Goal: Task Accomplishment & Management: Use online tool/utility

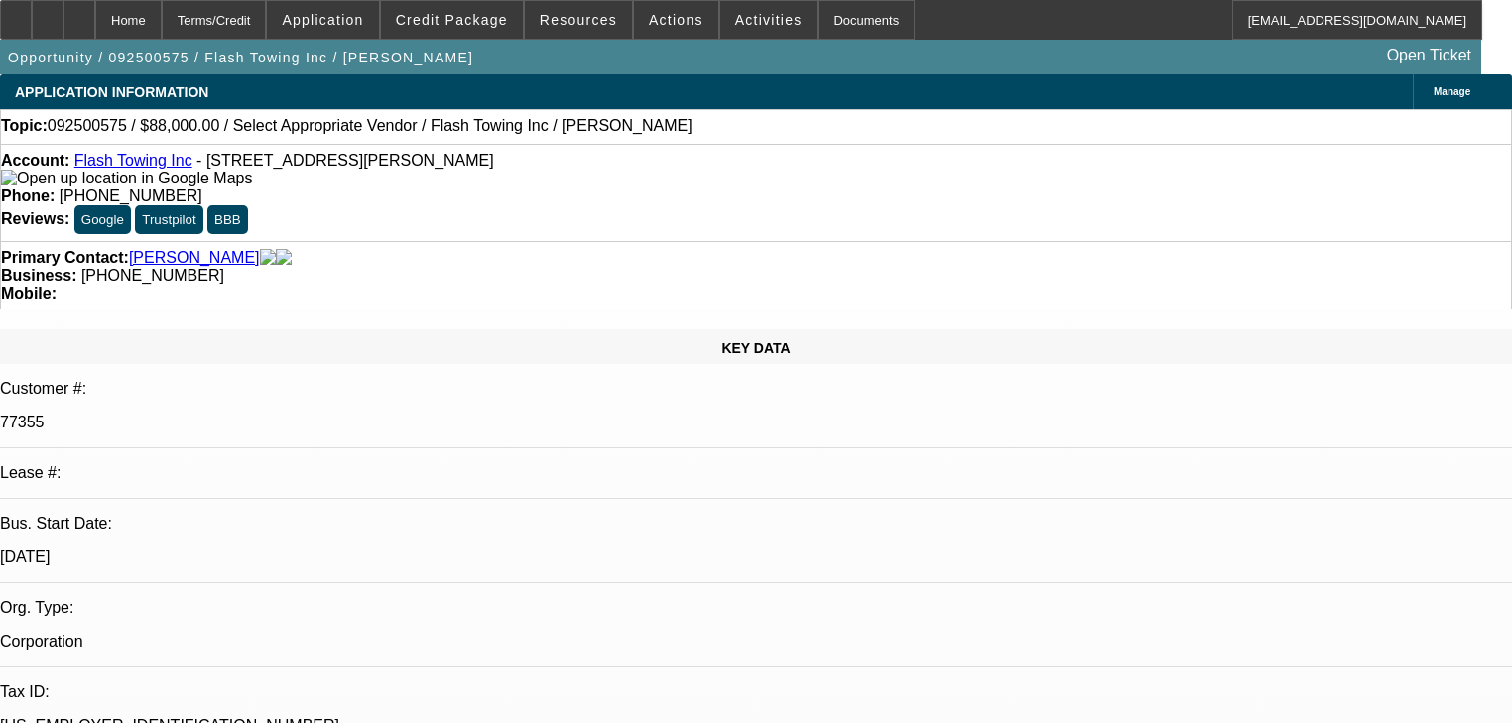
select select "0"
select select "2"
select select "0.1"
select select "4"
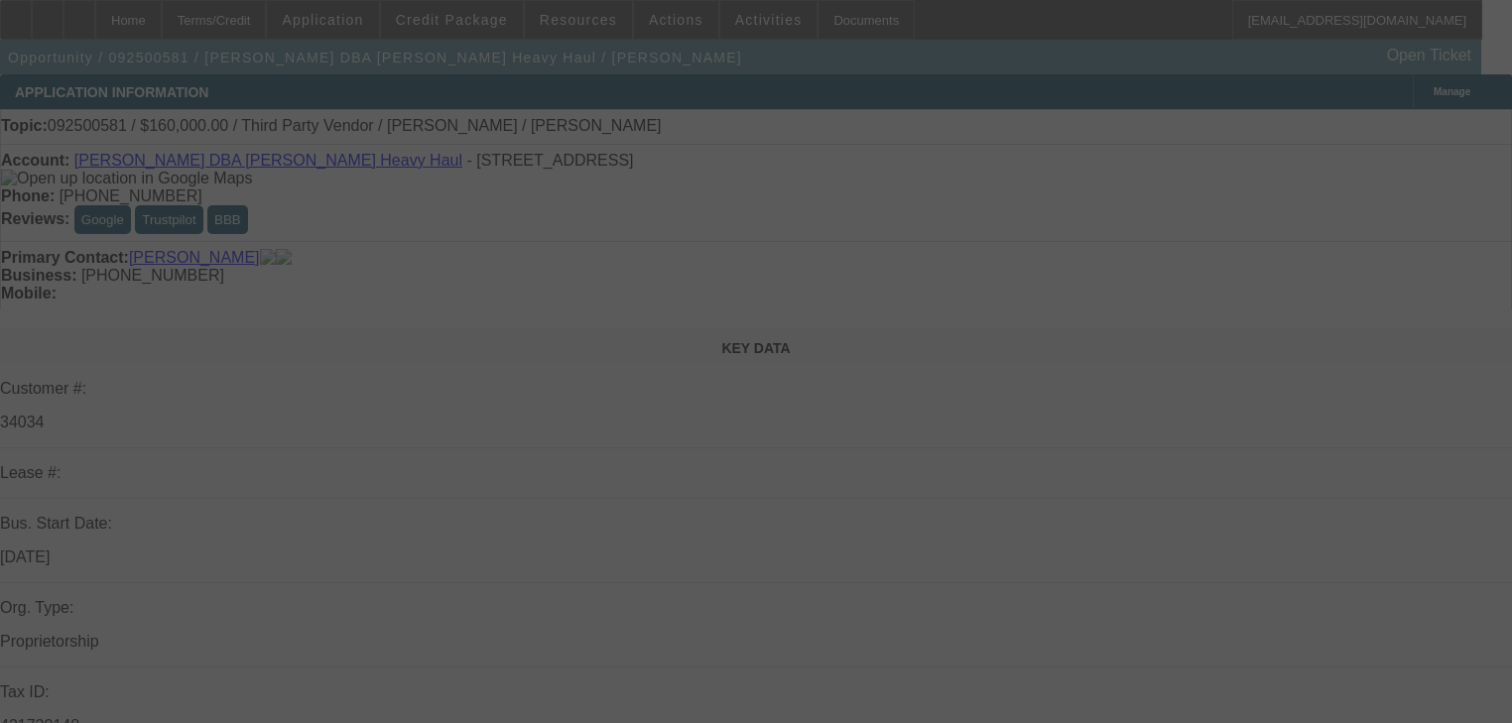
select select "0"
select select "2"
select select "0.1"
select select "4"
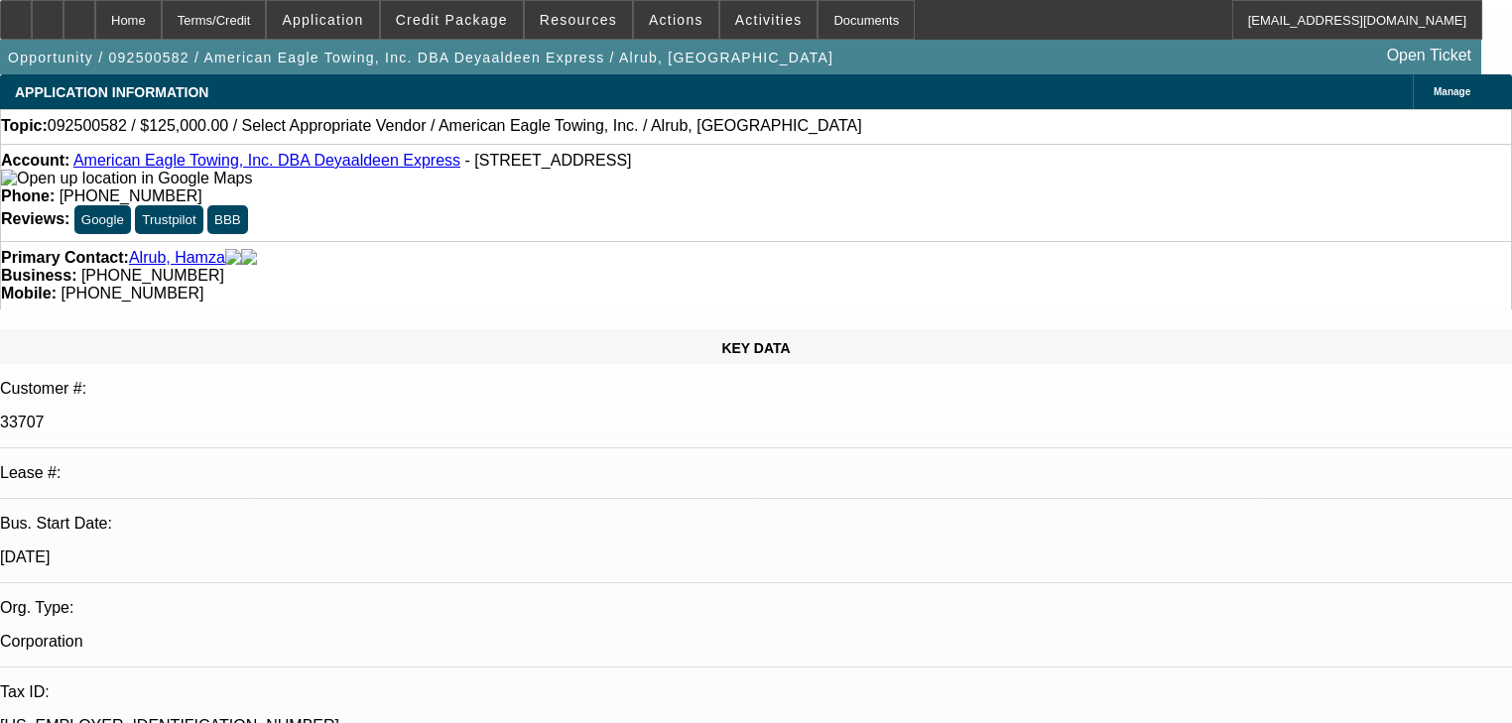
select select "0"
select select "2"
select select "0.1"
select select "4"
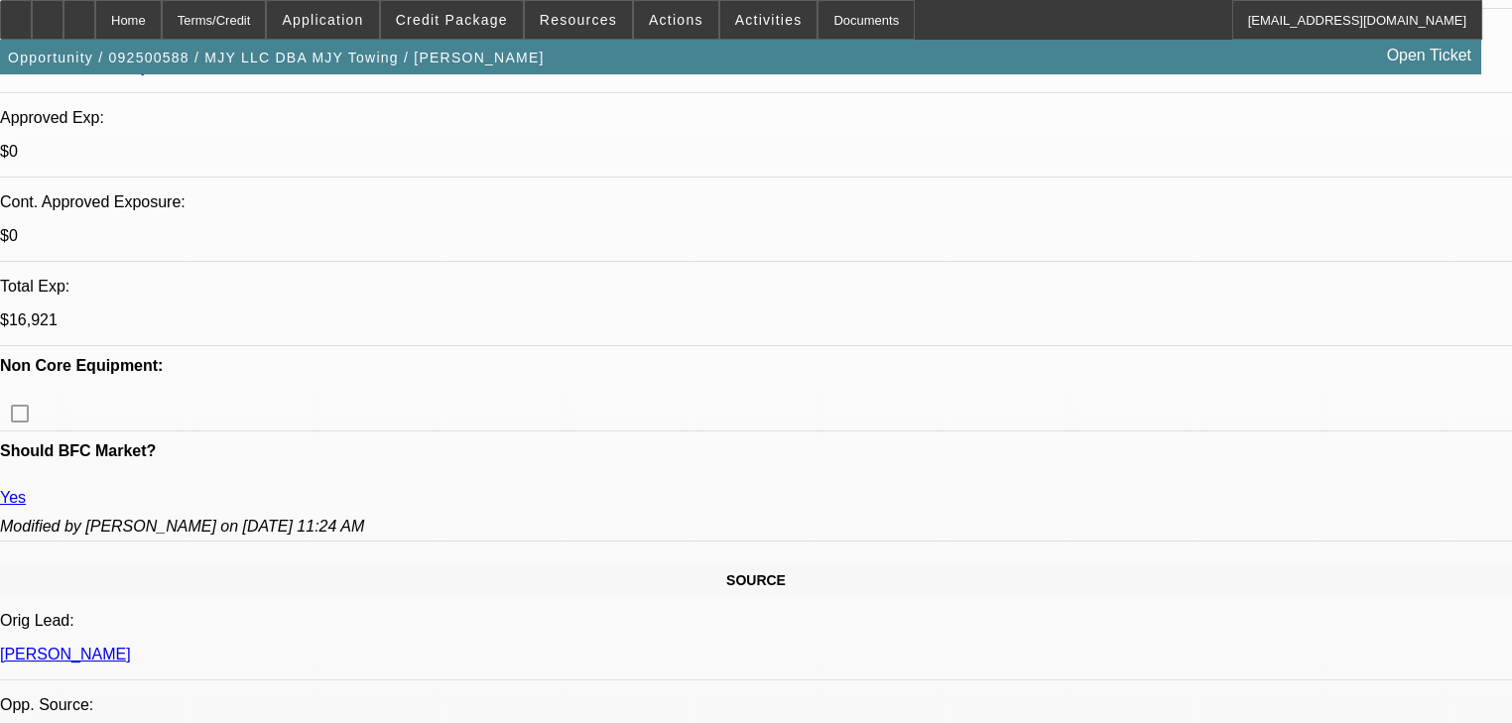
select select "0"
select select "2"
select select "0.1"
select select "4"
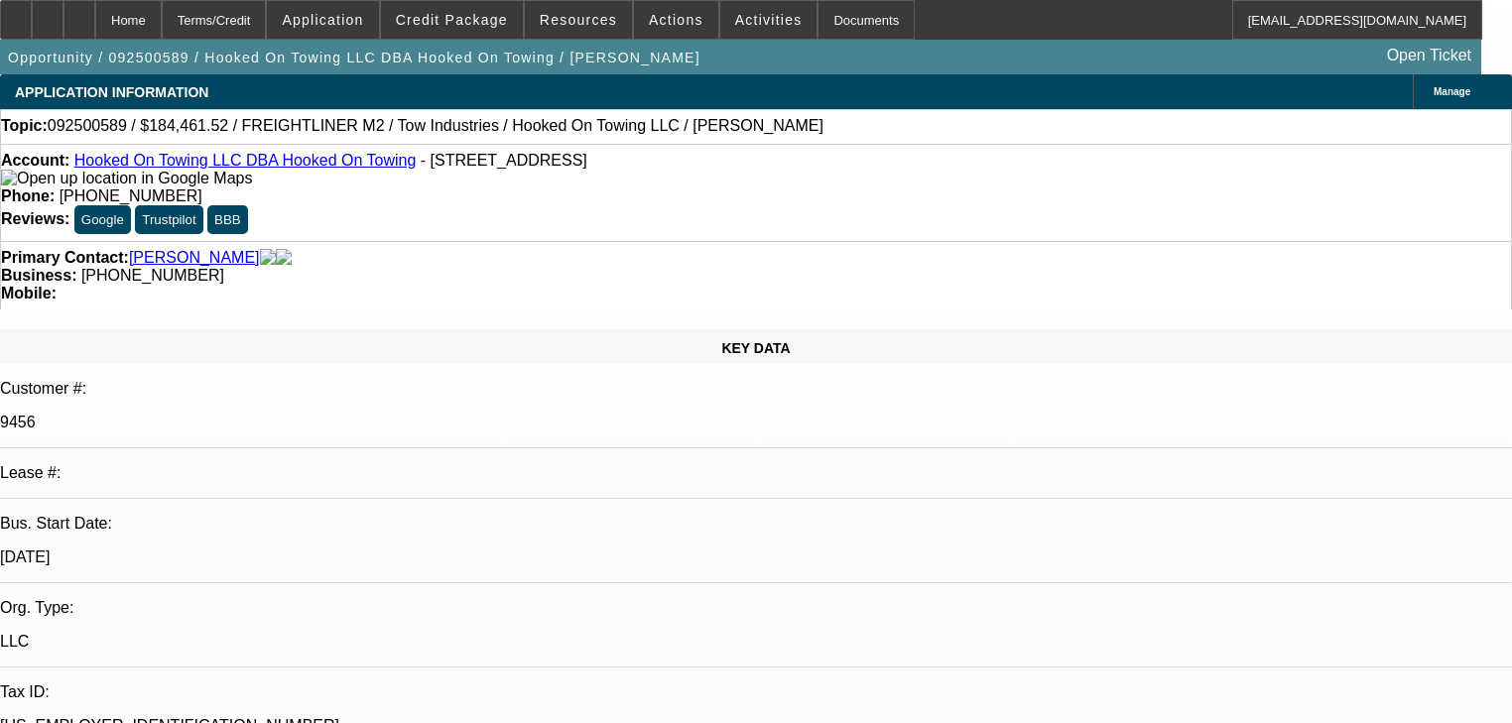
select select "0"
select select "0.1"
select select "4"
